Goal: Information Seeking & Learning: Learn about a topic

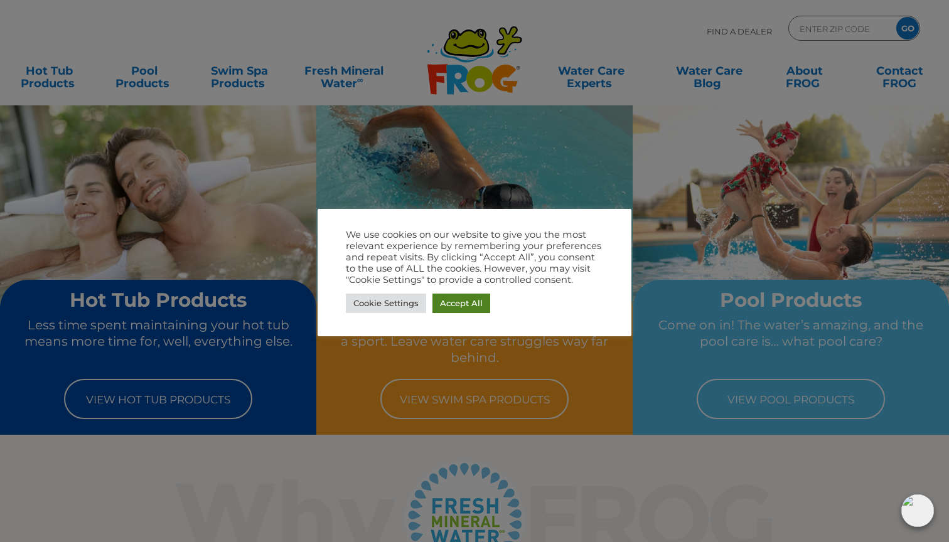
click at [457, 303] on link "Accept All" at bounding box center [461, 303] width 58 height 19
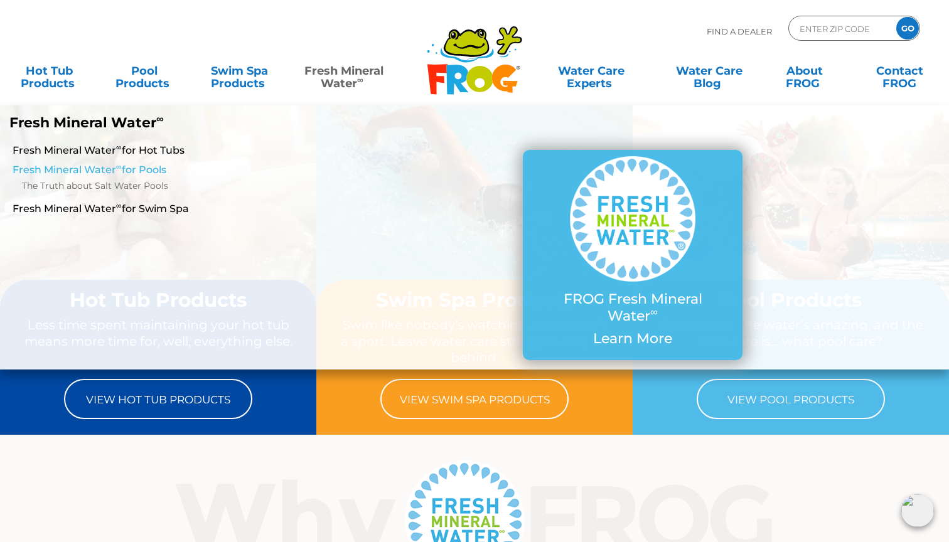
click at [132, 164] on link "Fresh Mineral Water ∞ for Pools" at bounding box center [165, 170] width 304 height 14
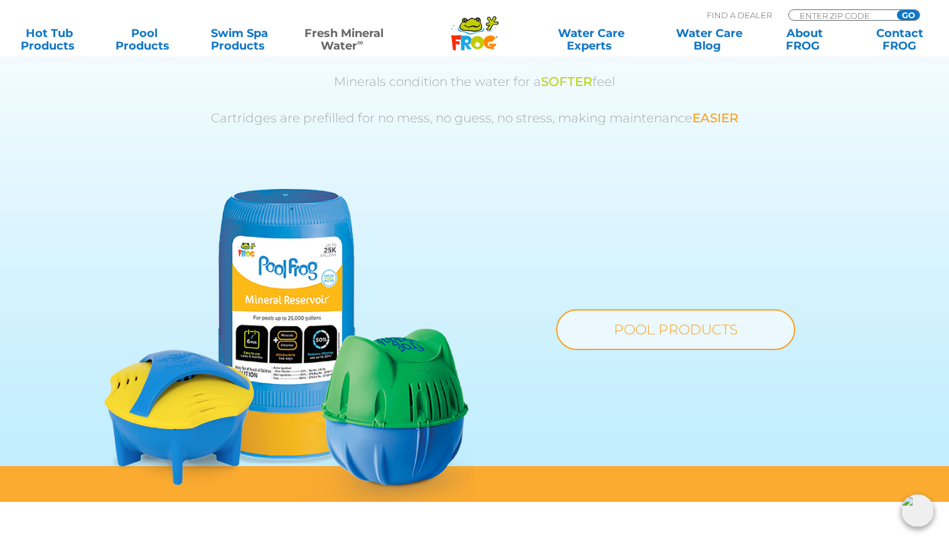
scroll to position [855, 0]
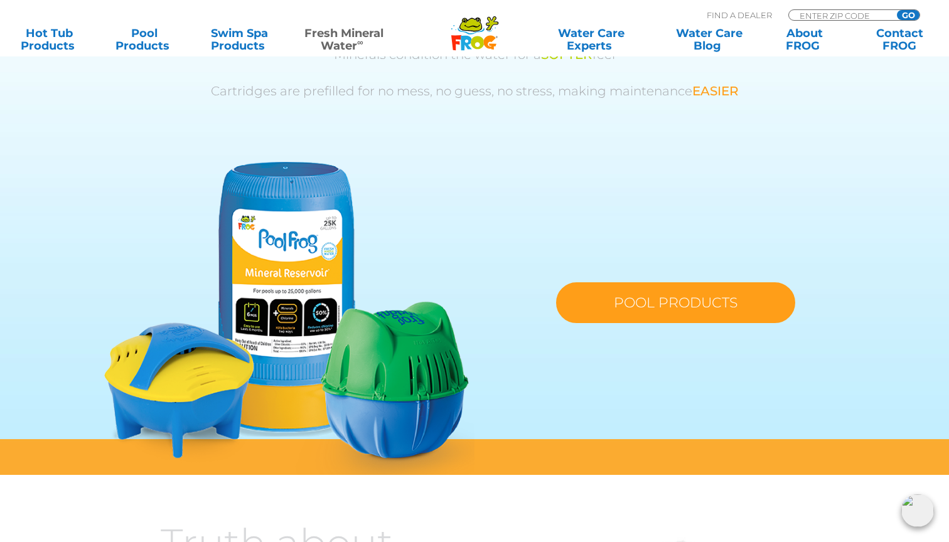
click at [634, 294] on link "POOL PRODUCTS" at bounding box center [675, 302] width 239 height 41
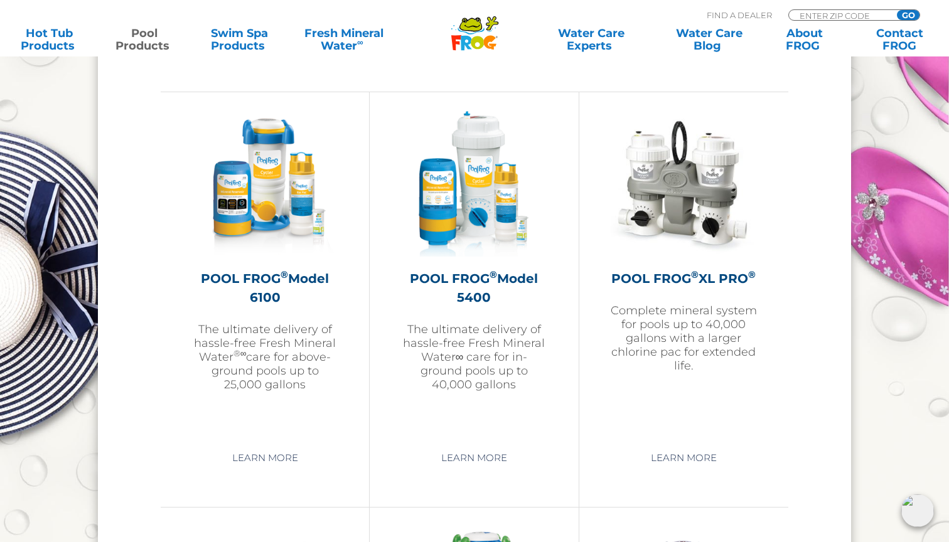
scroll to position [1759, 0]
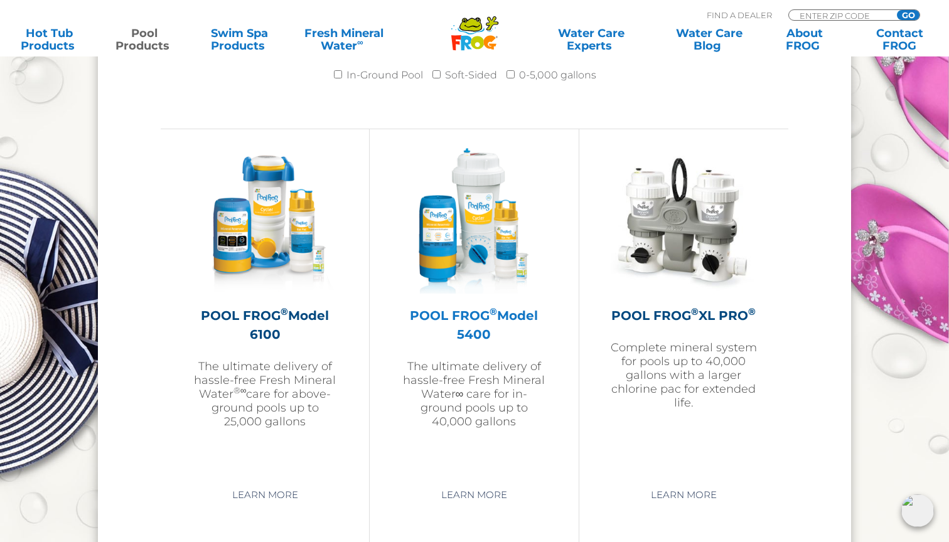
click at [472, 407] on p "The ultimate delivery of hassle-free Fresh Mineral Water∞ care for in-ground po…" at bounding box center [474, 394] width 146 height 69
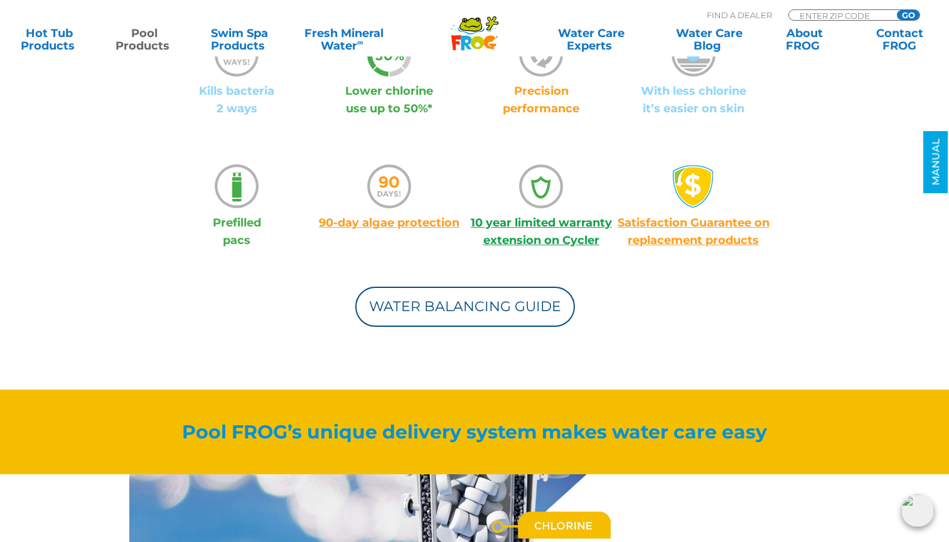
scroll to position [980, 0]
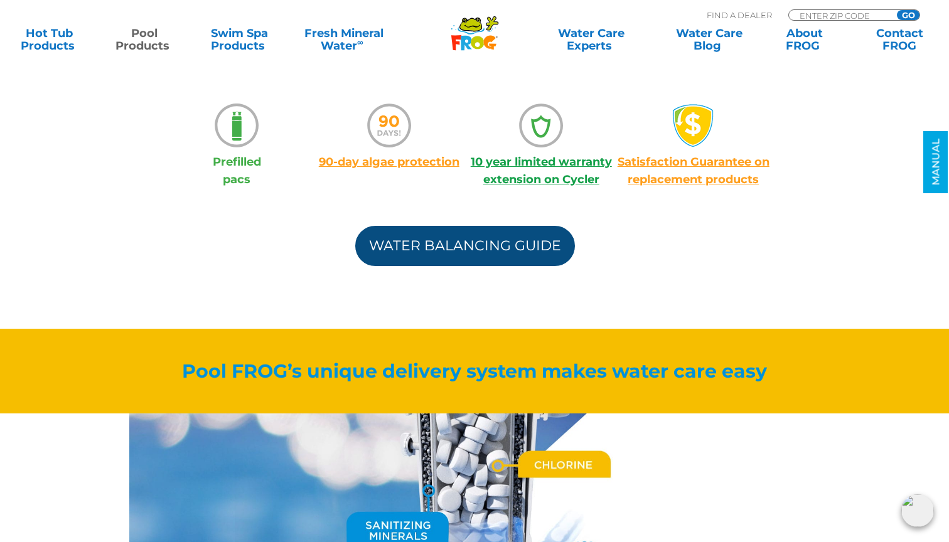
click at [439, 236] on link "Water Balancing Guide" at bounding box center [465, 246] width 220 height 40
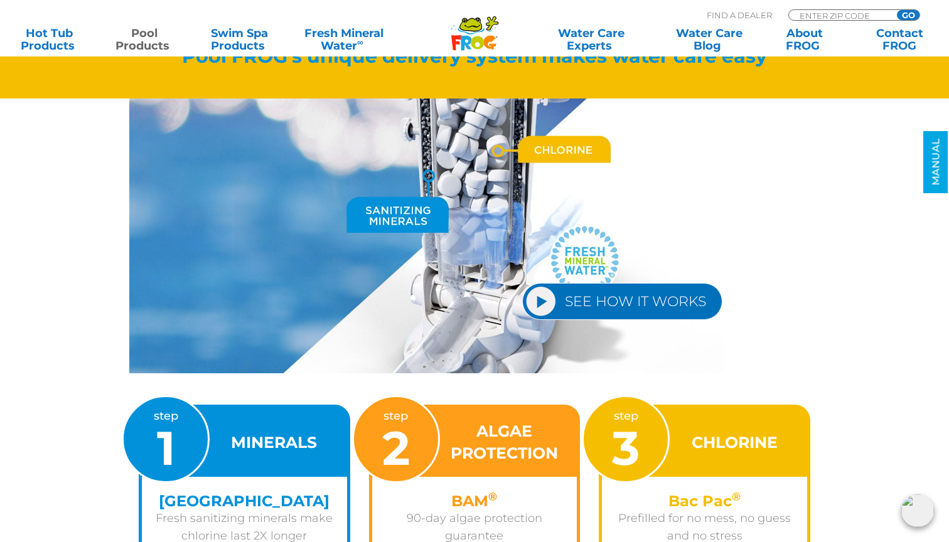
scroll to position [1297, 0]
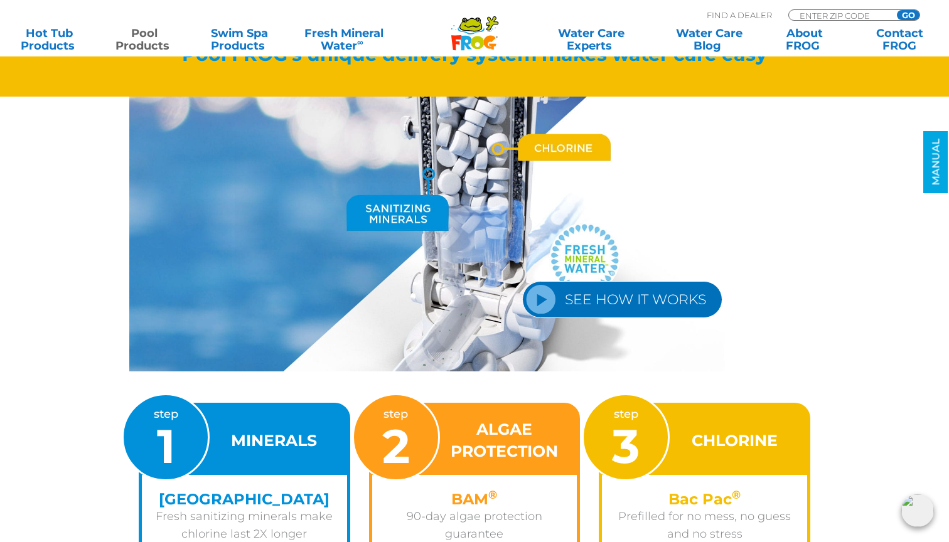
click at [602, 299] on link "SEE HOW IT WORKS" at bounding box center [622, 299] width 200 height 37
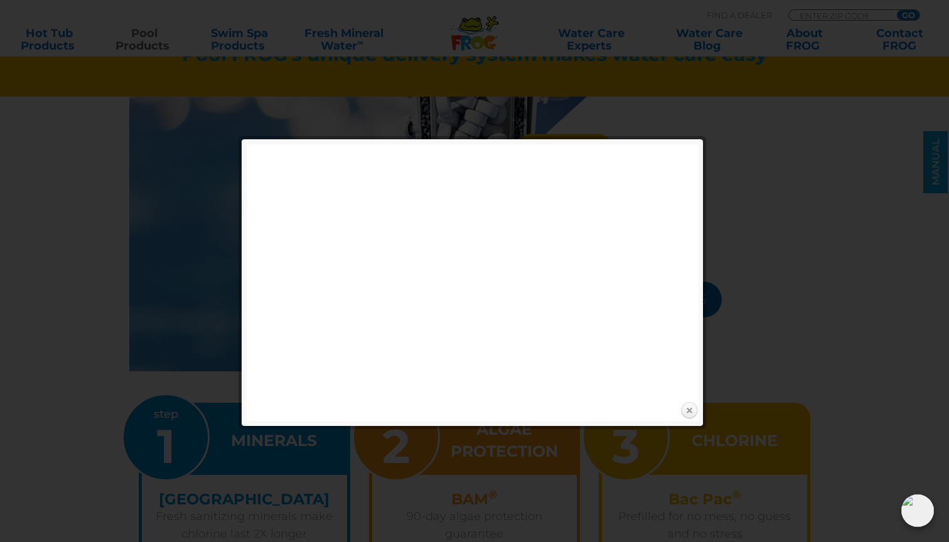
click at [689, 410] on link "Close" at bounding box center [689, 411] width 19 height 19
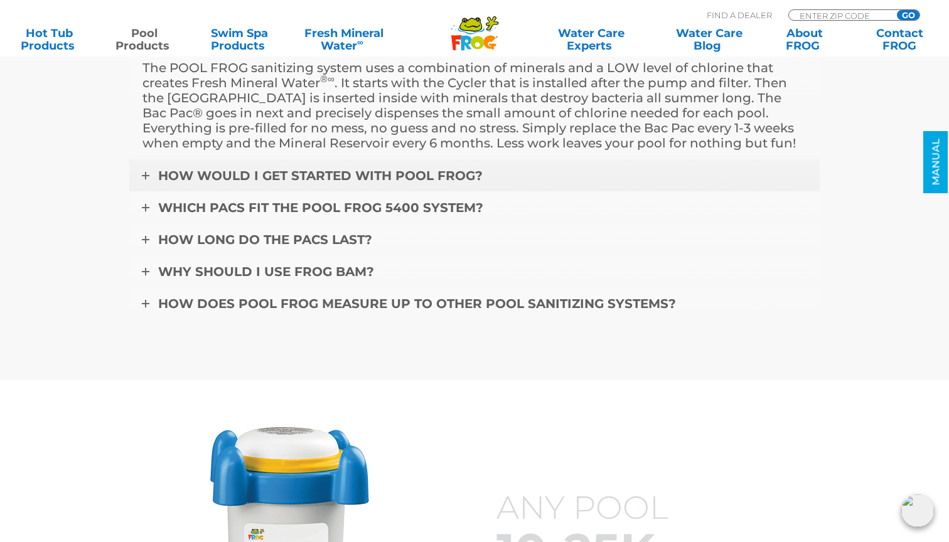
scroll to position [4325, 0]
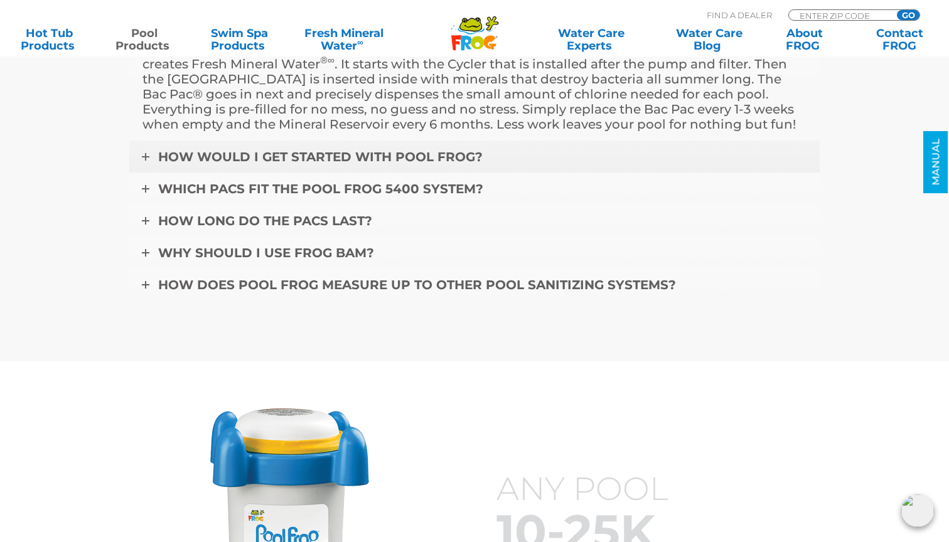
click at [350, 157] on span "How would I get started with POOL FROG?" at bounding box center [320, 156] width 324 height 15
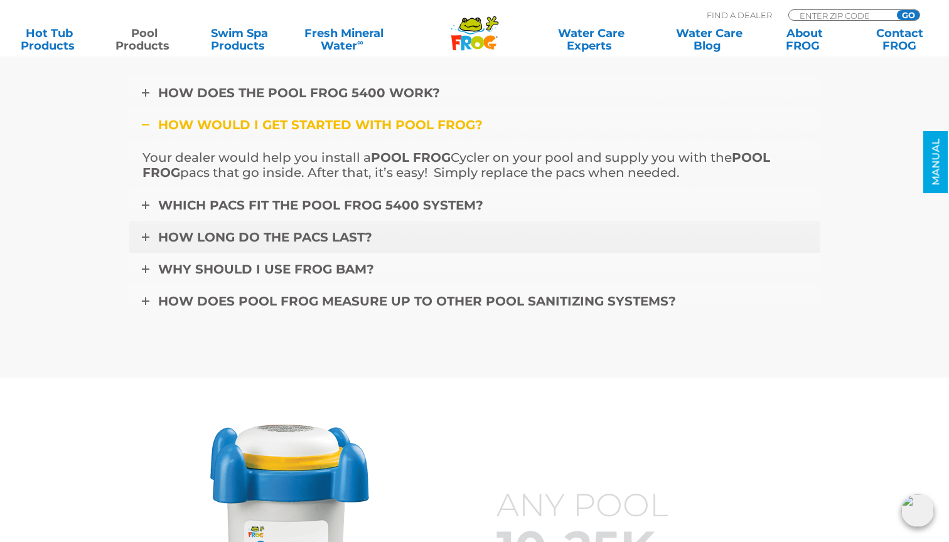
scroll to position [4247, 0]
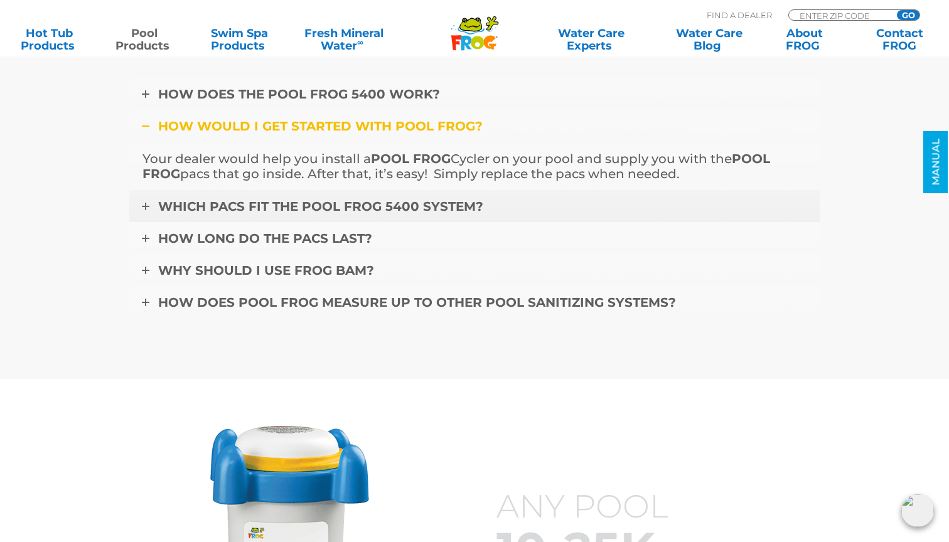
click at [304, 210] on span "Which pacs fit the POOL FROG 5400 system?" at bounding box center [320, 206] width 325 height 15
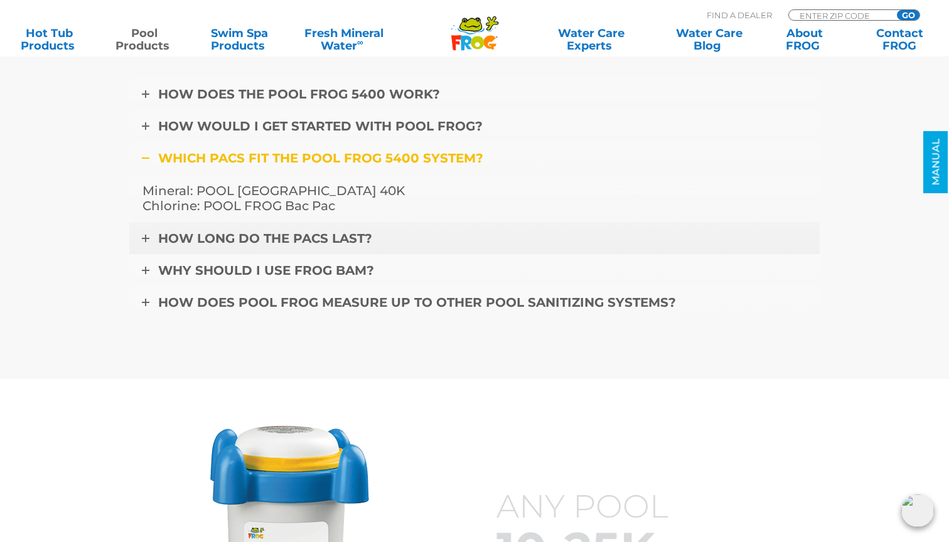
click at [296, 234] on span "How long do the pacs last?" at bounding box center [265, 238] width 214 height 15
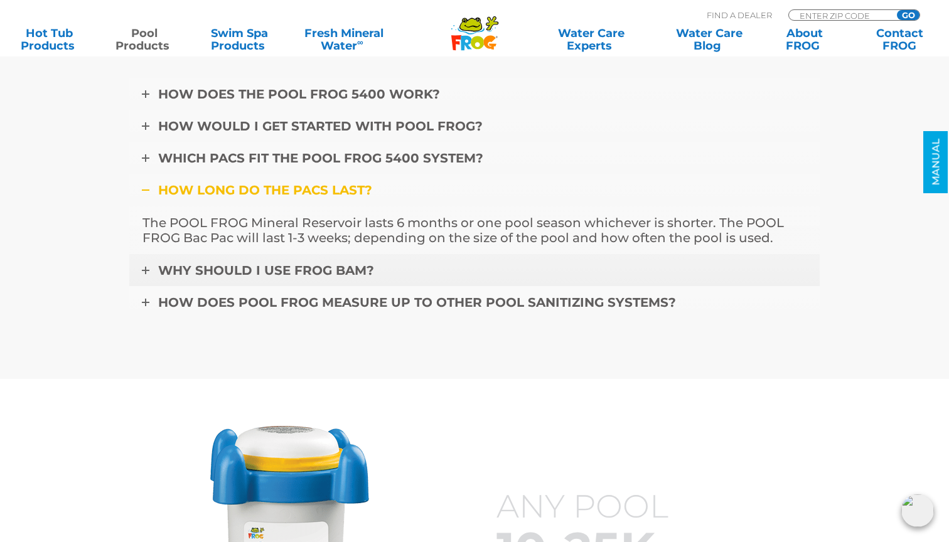
click at [245, 270] on span "Why should I use FROG BAM?" at bounding box center [266, 270] width 216 height 15
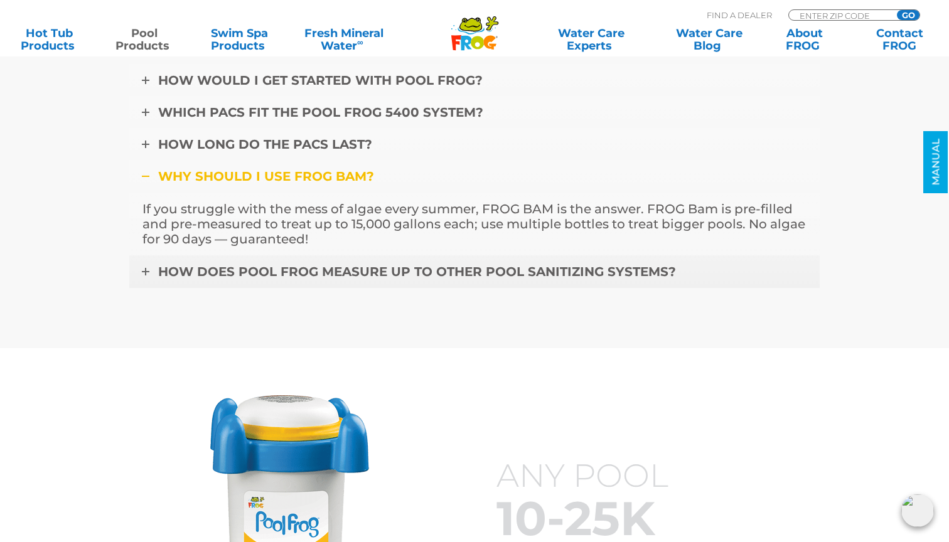
scroll to position [4294, 0]
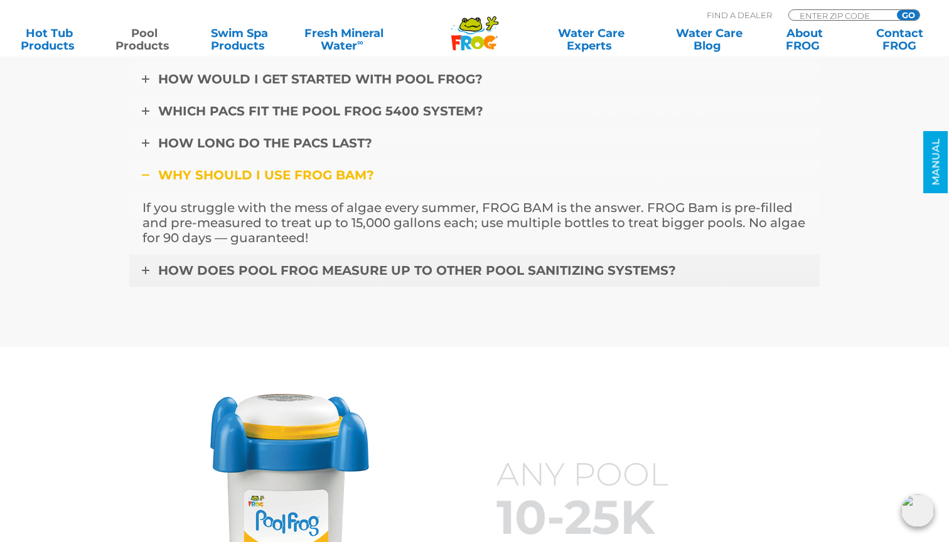
click at [319, 274] on span "How does POOL FROG measure up to other pool sanitizing systems?" at bounding box center [417, 270] width 518 height 15
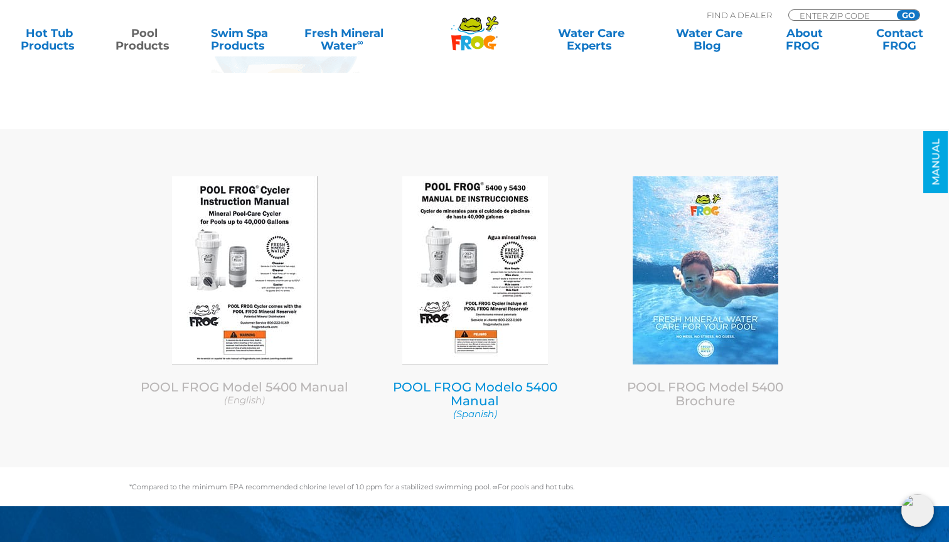
scroll to position [4997, 0]
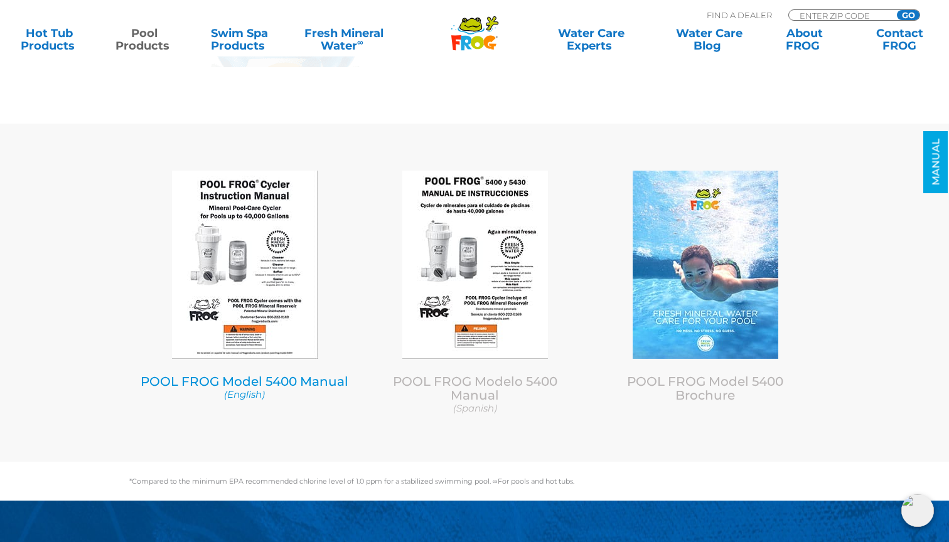
click at [257, 228] on img at bounding box center [245, 265] width 146 height 188
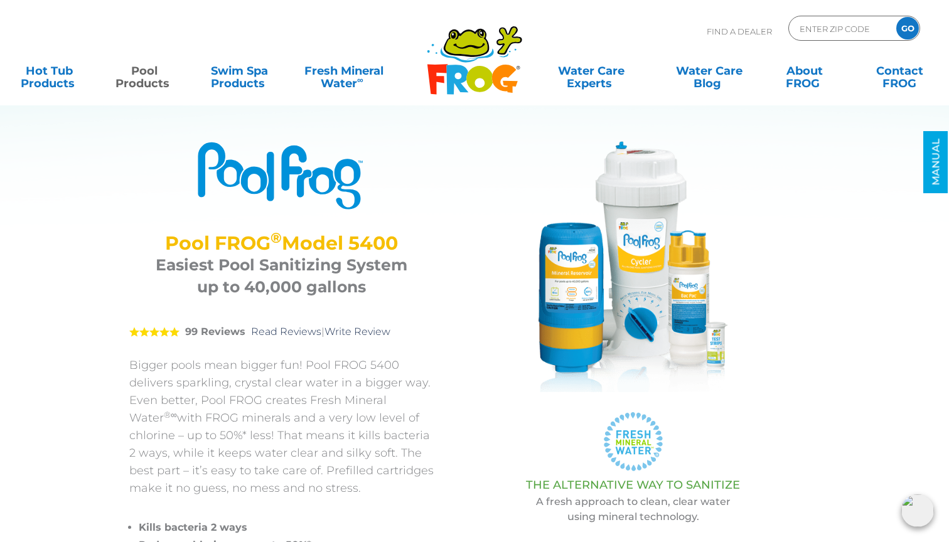
scroll to position [0, 0]
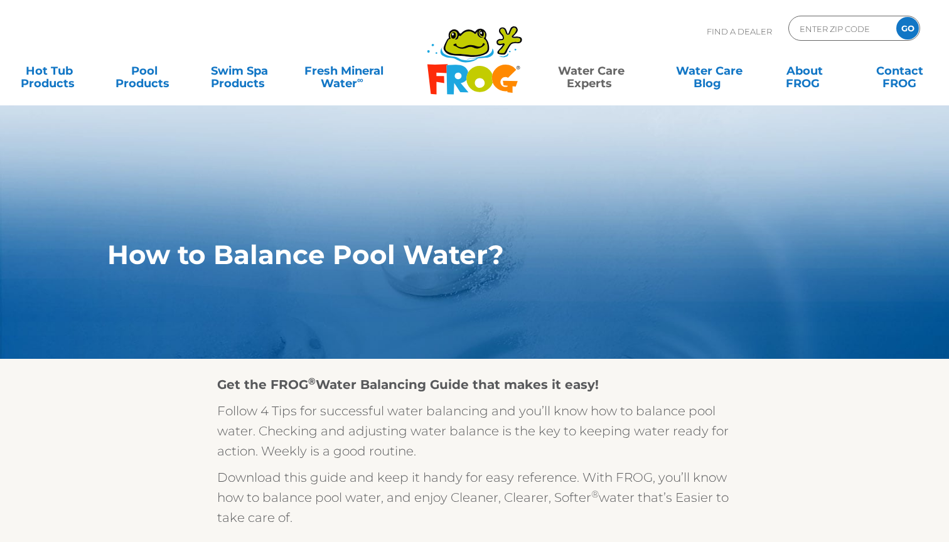
click at [439, 236] on div "How to Balance Pool Water?" at bounding box center [474, 256] width 772 height 52
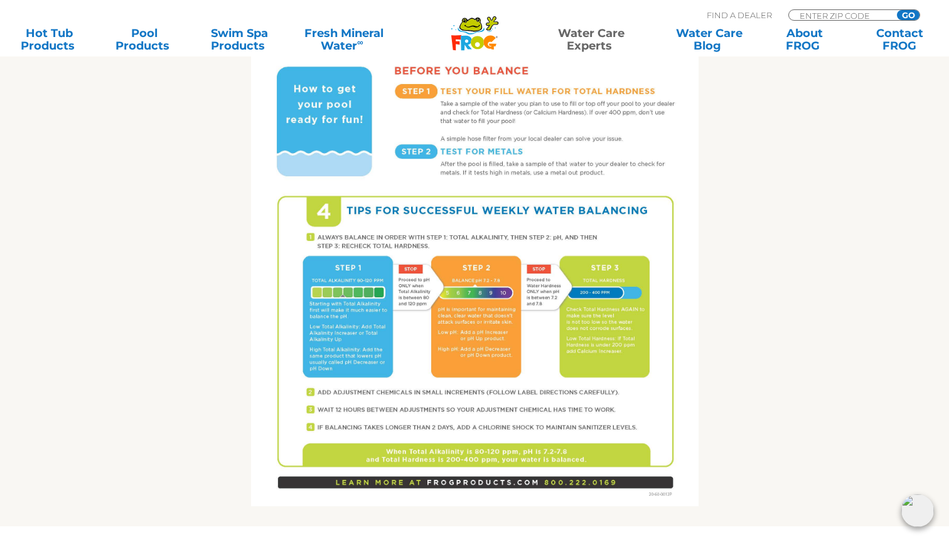
scroll to position [705, 0]
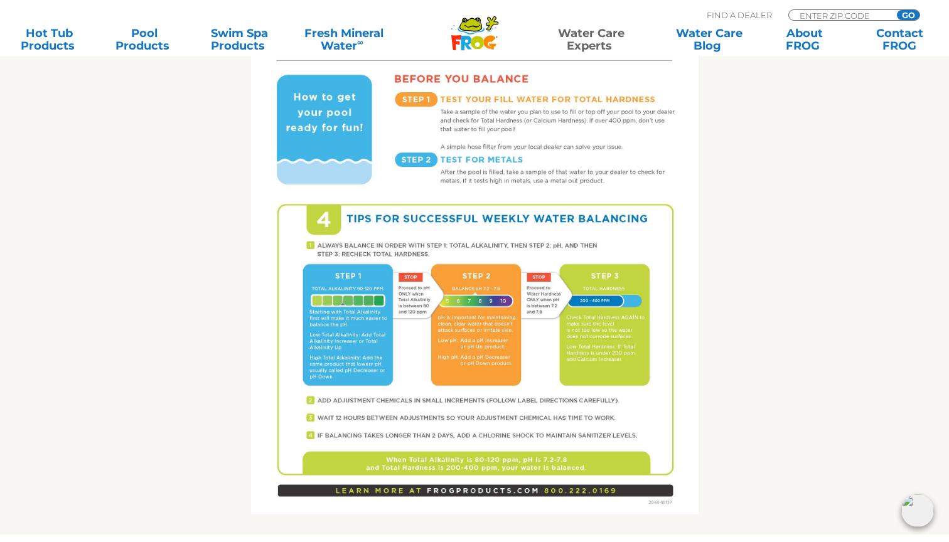
click at [419, 225] on img at bounding box center [475, 224] width 448 height 579
click at [408, 283] on img at bounding box center [475, 224] width 448 height 579
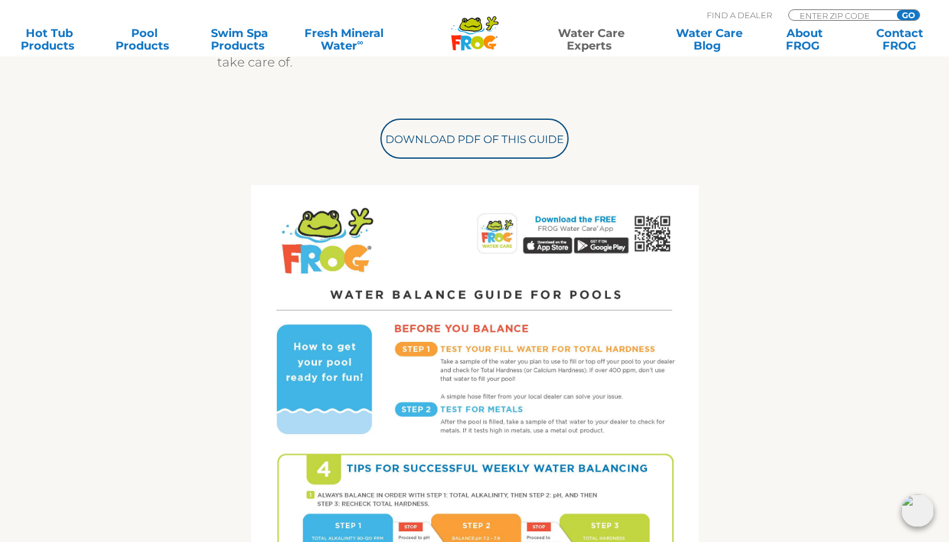
scroll to position [453, 0]
